Goal: Check status: Check status

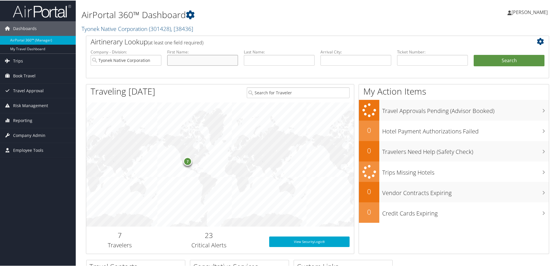
click at [190, 61] on input "text" at bounding box center [202, 59] width 71 height 11
type input "[PERSON_NAME]"
type input "Miles"
click at [474, 54] on button "Search" at bounding box center [509, 60] width 71 height 12
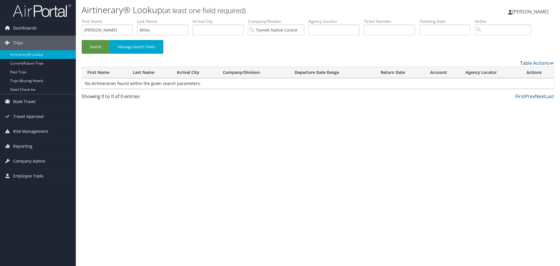
drag, startPoint x: 114, startPoint y: 29, endPoint x: 454, endPoint y: 219, distance: 389.0
click at [454, 219] on div "Airtinerary® Lookup (at least one field required) [PERSON_NAME] [PERSON_NAME] M…" at bounding box center [318, 133] width 484 height 266
